Goal: Task Accomplishment & Management: Manage account settings

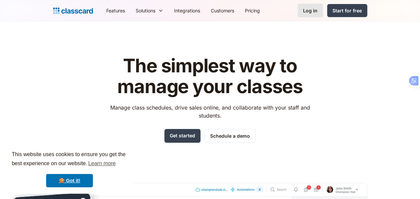
click at [311, 13] on div "Log in" at bounding box center [310, 10] width 14 height 7
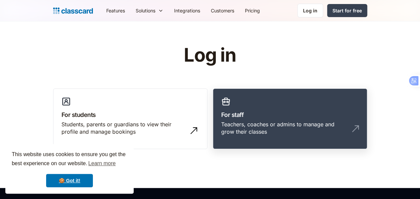
click at [324, 104] on link "For staff Teachers, coaches or admins to manage and grow their classes" at bounding box center [290, 118] width 155 height 61
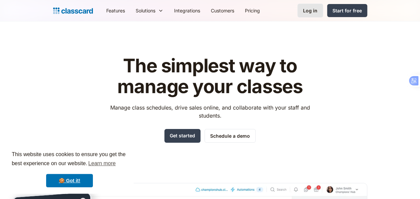
click at [312, 13] on div "Log in" at bounding box center [310, 10] width 14 height 7
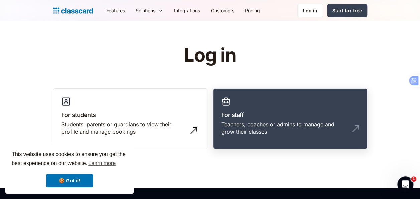
click at [297, 125] on div "Teachers, coaches or admins to manage and grow their classes" at bounding box center [283, 127] width 124 height 15
